Goal: Information Seeking & Learning: Check status

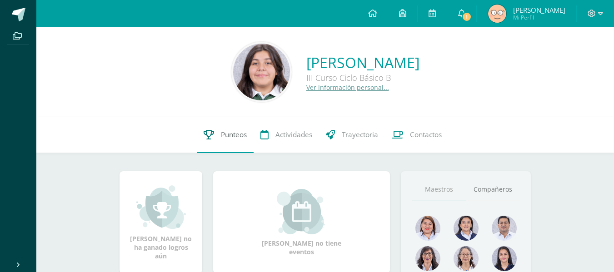
click at [229, 128] on link "Punteos" at bounding box center [225, 135] width 57 height 36
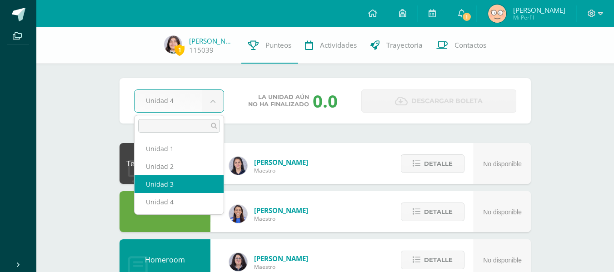
select select "Unidad 3"
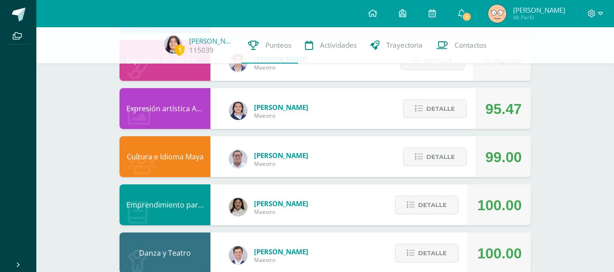
scroll to position [605, 0]
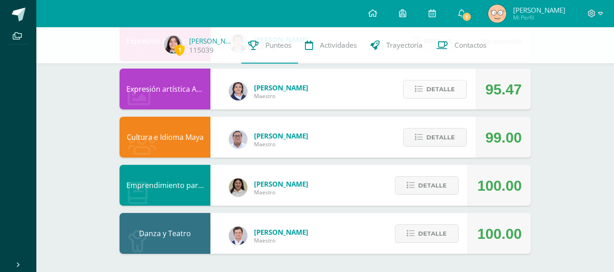
click at [437, 93] on span "Detalle" at bounding box center [441, 89] width 29 height 17
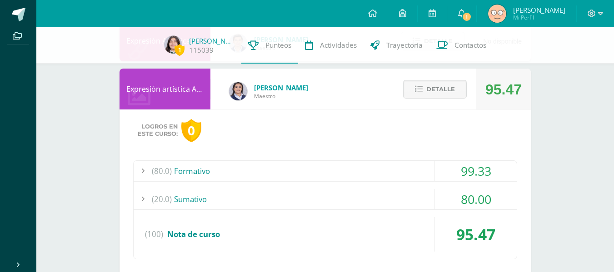
click at [419, 198] on div "(20.0) [GEOGRAPHIC_DATA]" at bounding box center [325, 199] width 383 height 20
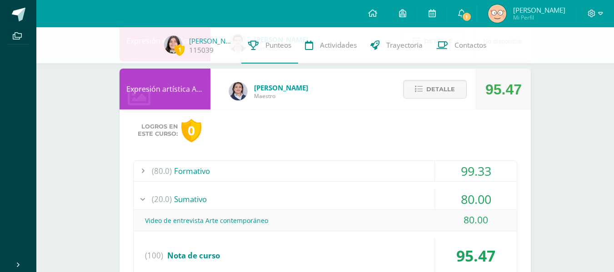
click at [419, 198] on div "(20.0) Sumativo" at bounding box center [325, 199] width 383 height 20
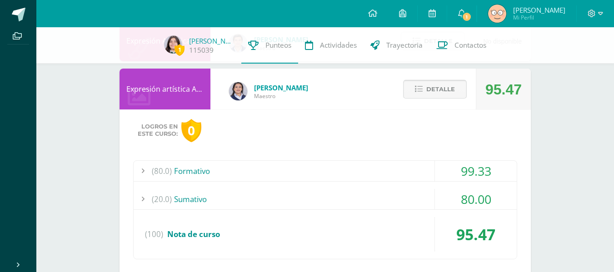
click at [428, 88] on span "Detalle" at bounding box center [441, 89] width 29 height 17
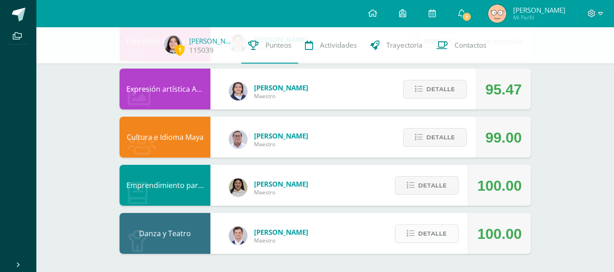
click at [419, 233] on span "Detalle" at bounding box center [432, 234] width 29 height 17
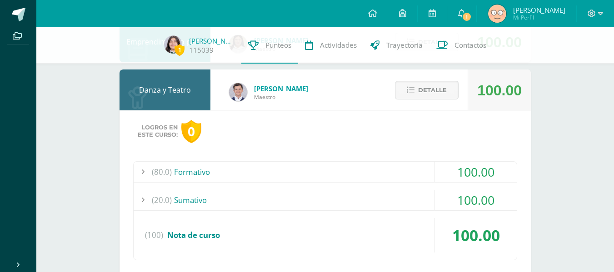
scroll to position [780, 0]
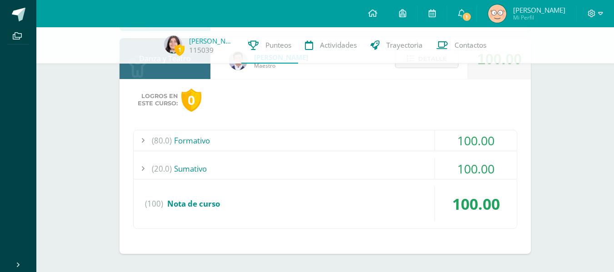
click at [389, 164] on div "(20.0) Sumativo" at bounding box center [325, 169] width 383 height 20
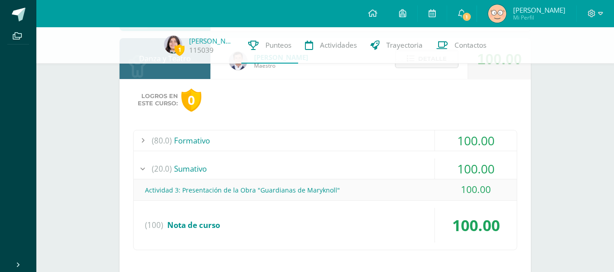
click at [389, 164] on div "(20.0) Sumativo" at bounding box center [325, 169] width 383 height 20
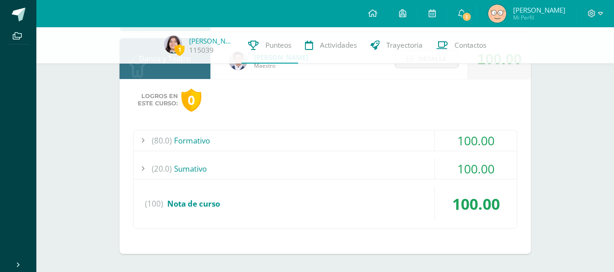
click at [370, 140] on div "(80.0) Formativo" at bounding box center [325, 141] width 383 height 20
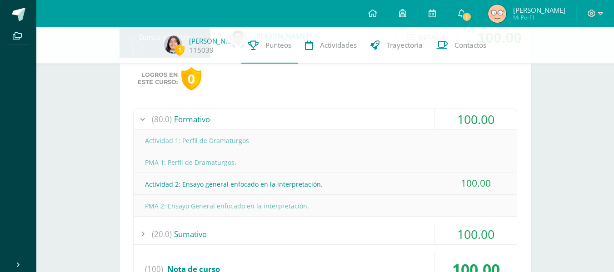
click at [347, 125] on div "(80.0) Formativo" at bounding box center [325, 119] width 383 height 20
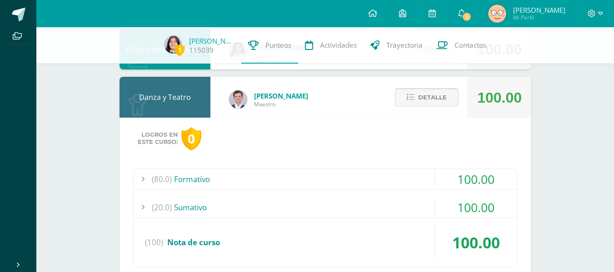
click at [406, 98] on button "Detalle" at bounding box center [427, 97] width 64 height 19
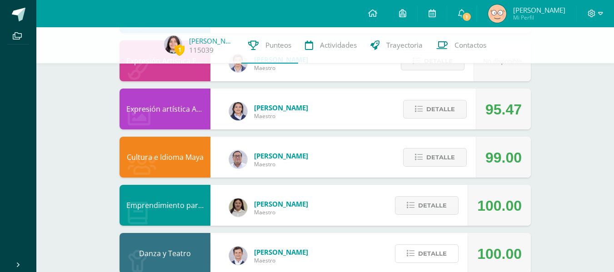
scroll to position [566, 0]
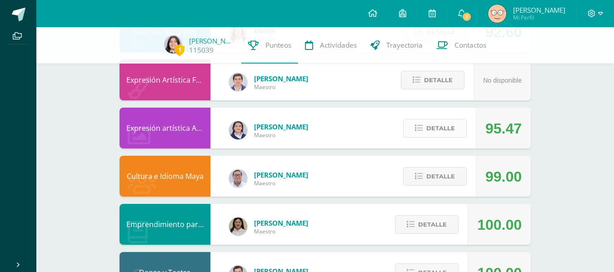
click at [447, 129] on span "Detalle" at bounding box center [441, 128] width 29 height 17
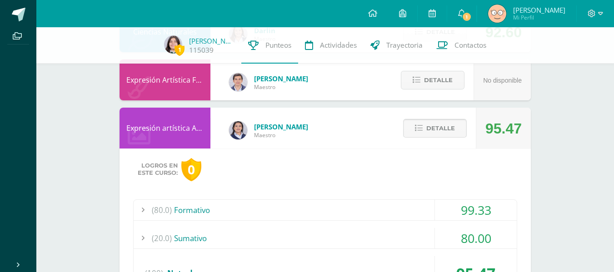
click at [425, 126] on button "Detalle" at bounding box center [435, 128] width 64 height 19
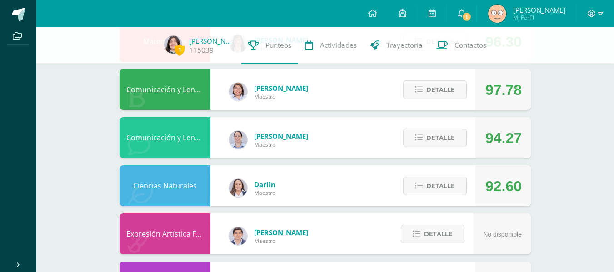
scroll to position [399, 0]
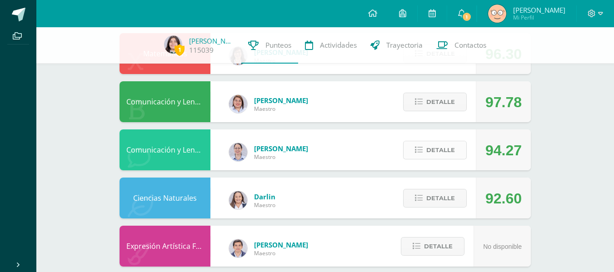
click at [436, 150] on span "Detalle" at bounding box center [441, 150] width 29 height 17
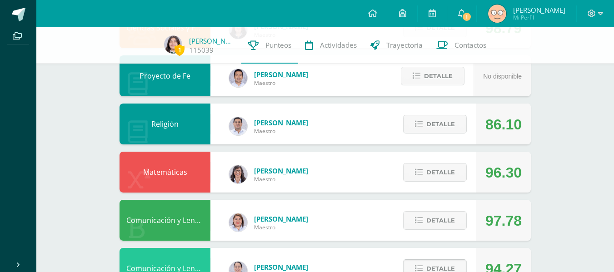
scroll to position [278, 0]
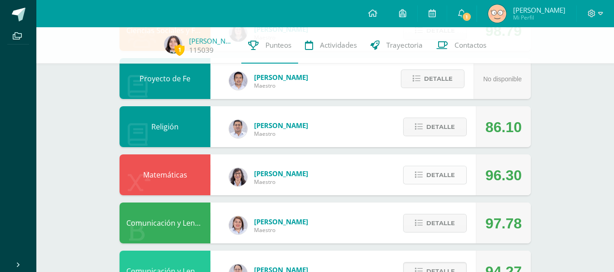
click at [450, 173] on span "Detalle" at bounding box center [441, 175] width 29 height 17
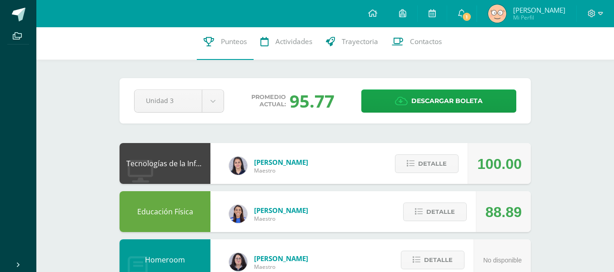
scroll to position [0, 0]
